Goal: Task Accomplishment & Management: Complete application form

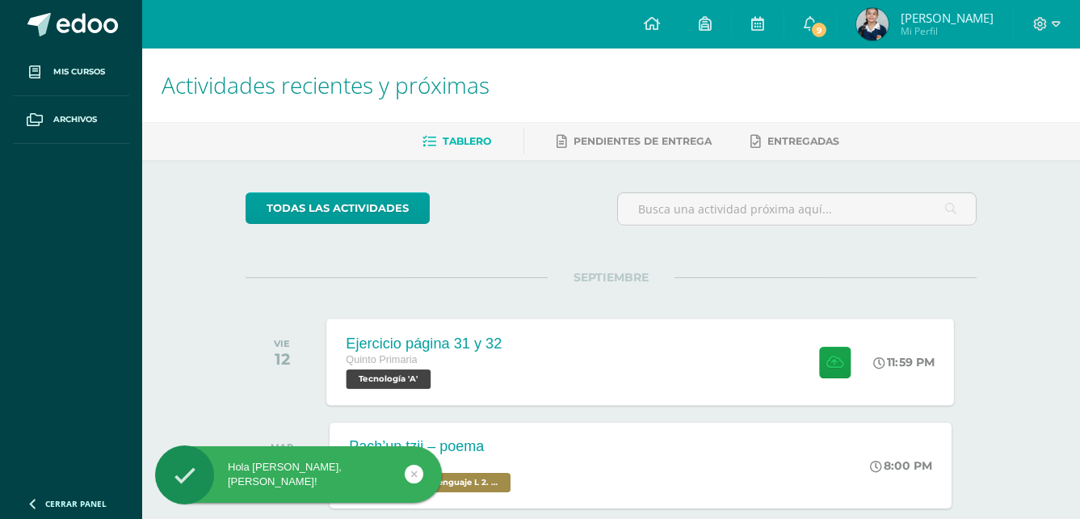
click at [738, 379] on div "Ejercicio página 31 y 32 Quinto Primaria Tecnología 'A' 11:59 PM Ejercicio pági…" at bounding box center [641, 361] width 628 height 86
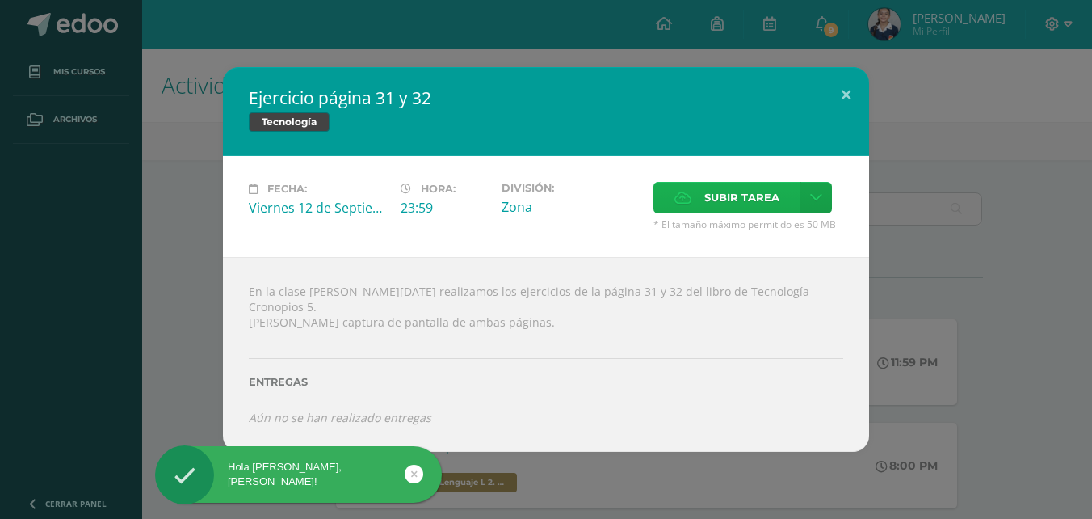
click at [746, 211] on span "Subir tarea" at bounding box center [741, 198] width 75 height 30
click at [0, 0] on input "Subir tarea" at bounding box center [0, 0] width 0 height 0
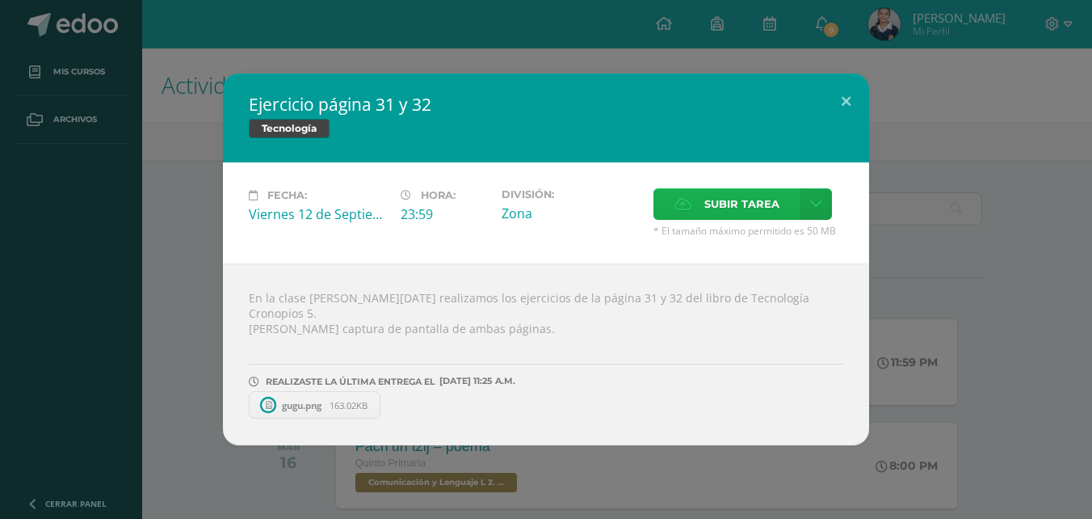
click at [734, 196] on span "Subir tarea" at bounding box center [741, 204] width 75 height 30
click at [0, 0] on input "Subir tarea" at bounding box center [0, 0] width 0 height 0
click at [849, 107] on button at bounding box center [846, 101] width 46 height 55
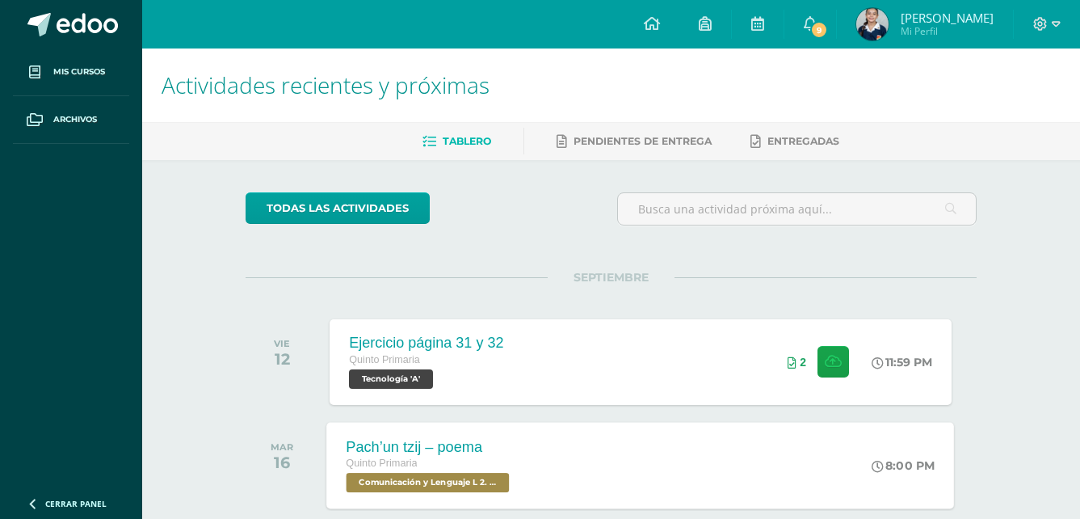
click at [594, 444] on div "Pach’un tzij – poema Quinto Primaria Comunicación y Lenguaje L 2. Segundo Idiom…" at bounding box center [641, 465] width 628 height 86
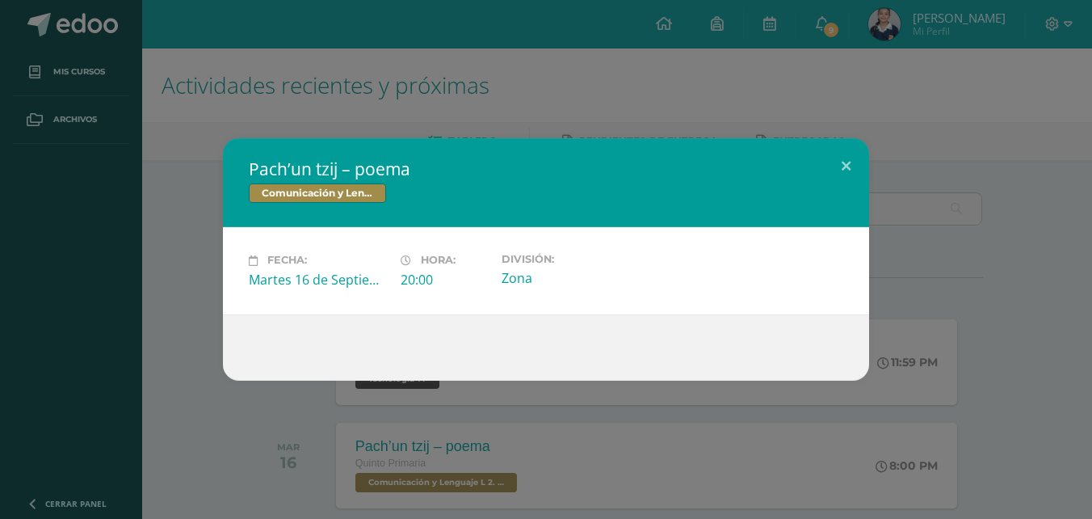
click at [813, 144] on div "Pach’un tzij – poema Comunicación y Lenguaje L 2. Segundo Idioma" at bounding box center [546, 182] width 646 height 89
click at [878, 153] on div "Pach’un tzij – poema Comunicación y Lenguaje L 2. Segundo Idioma Fecha: [DATE] …" at bounding box center [545, 259] width 1079 height 242
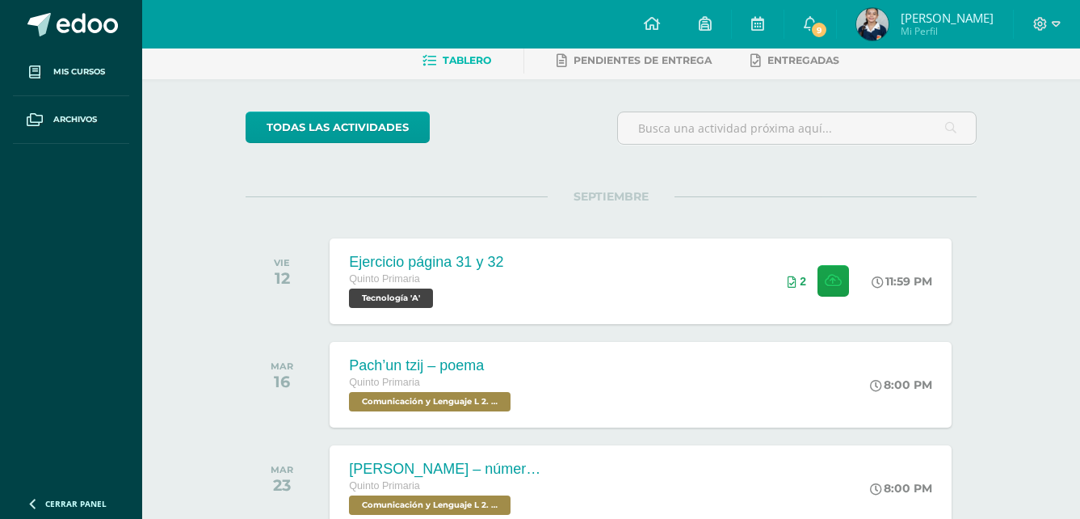
scroll to position [162, 0]
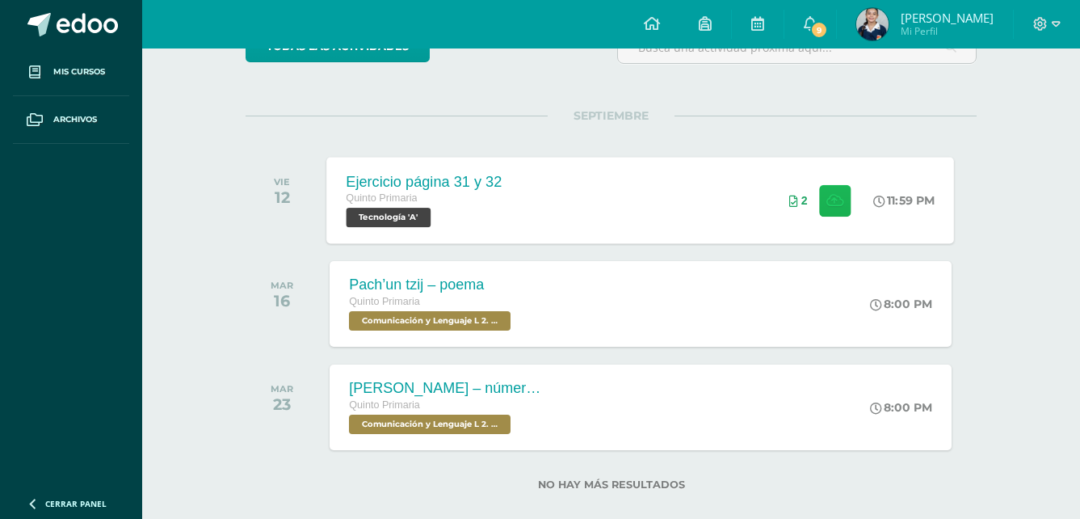
click at [831, 208] on button at bounding box center [835, 200] width 32 height 32
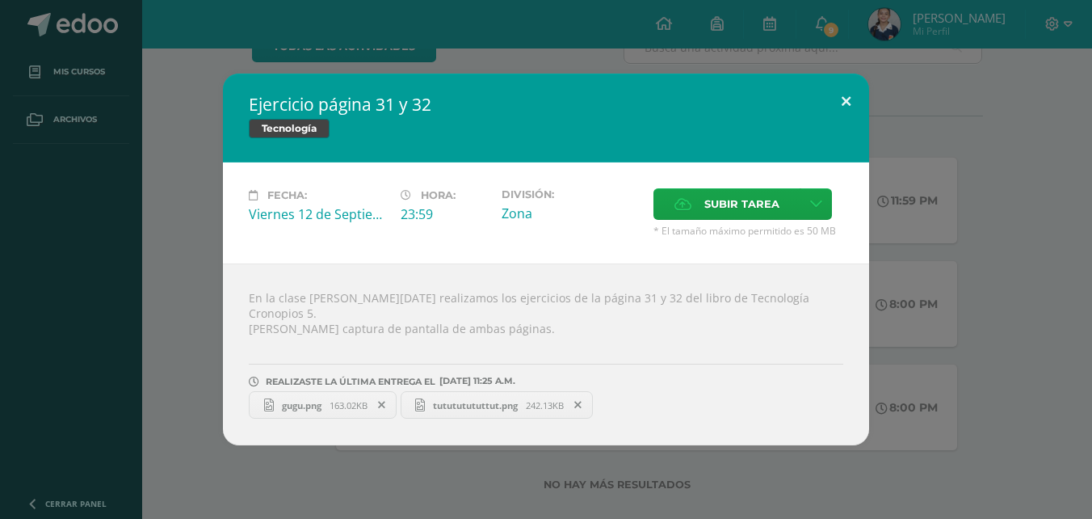
click at [851, 89] on button at bounding box center [846, 101] width 46 height 55
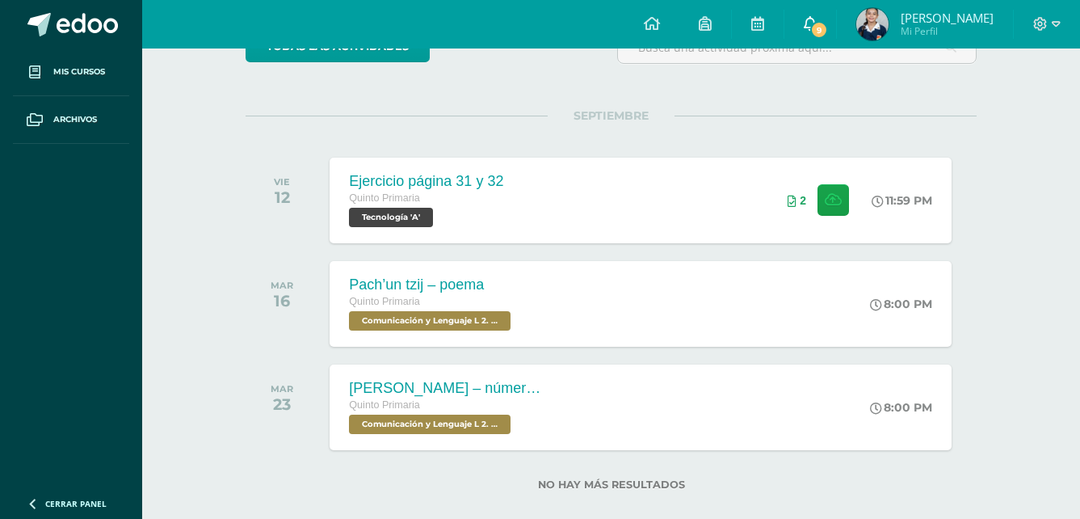
click at [807, 24] on icon at bounding box center [810, 23] width 13 height 15
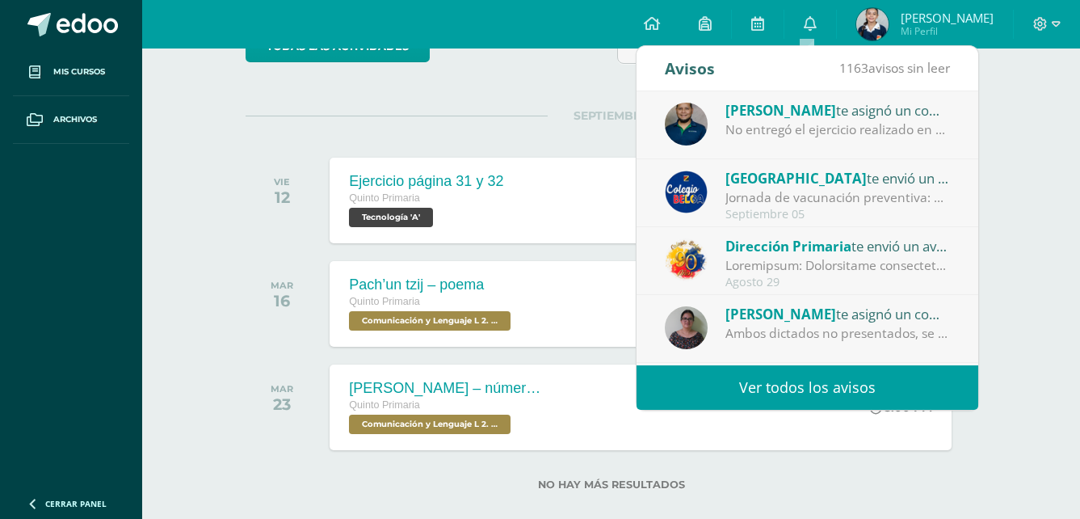
click at [744, 129] on div "No entregó el ejercicio realizado en clase. Puede entregar nuevamente sobre el …" at bounding box center [837, 129] width 225 height 19
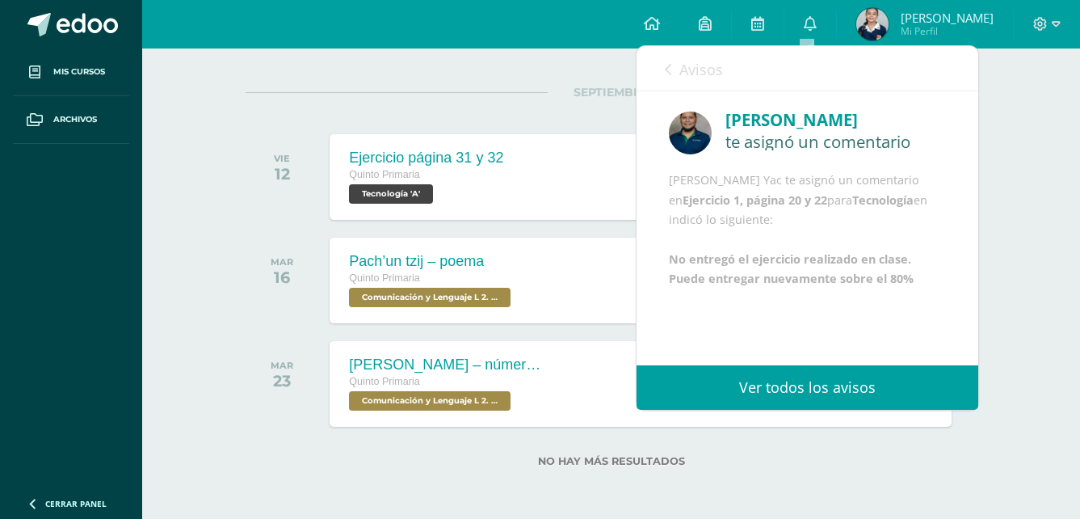
scroll to position [19, 0]
click at [768, 397] on link "Ver todos los avisos" at bounding box center [808, 387] width 342 height 44
